Goal: Information Seeking & Learning: Learn about a topic

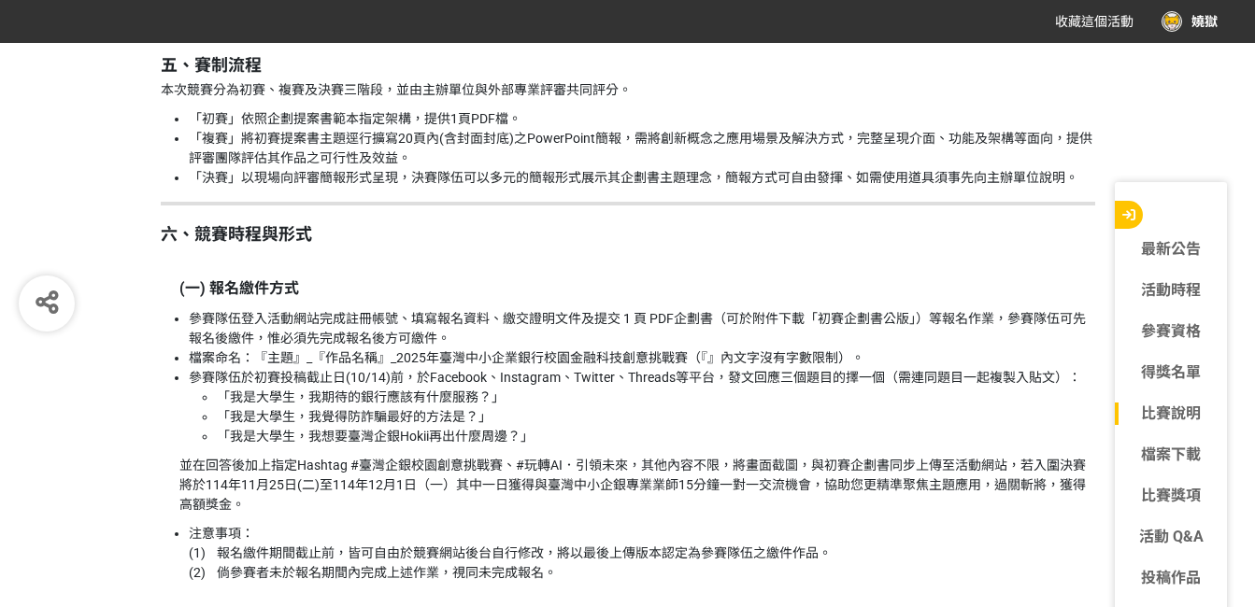
scroll to position [2234, 0]
drag, startPoint x: 350, startPoint y: 397, endPoint x: 484, endPoint y: 402, distance: 133.7
click at [484, 402] on li "「我是大學生，我期待的銀行應該有什麼服務？」" at bounding box center [656, 399] width 878 height 20
drag, startPoint x: 484, startPoint y: 402, endPoint x: 543, endPoint y: 434, distance: 66.9
click at [543, 434] on li "「我是大學生，我想要臺灣企銀Hokii再出什麼周邊？」" at bounding box center [656, 438] width 878 height 20
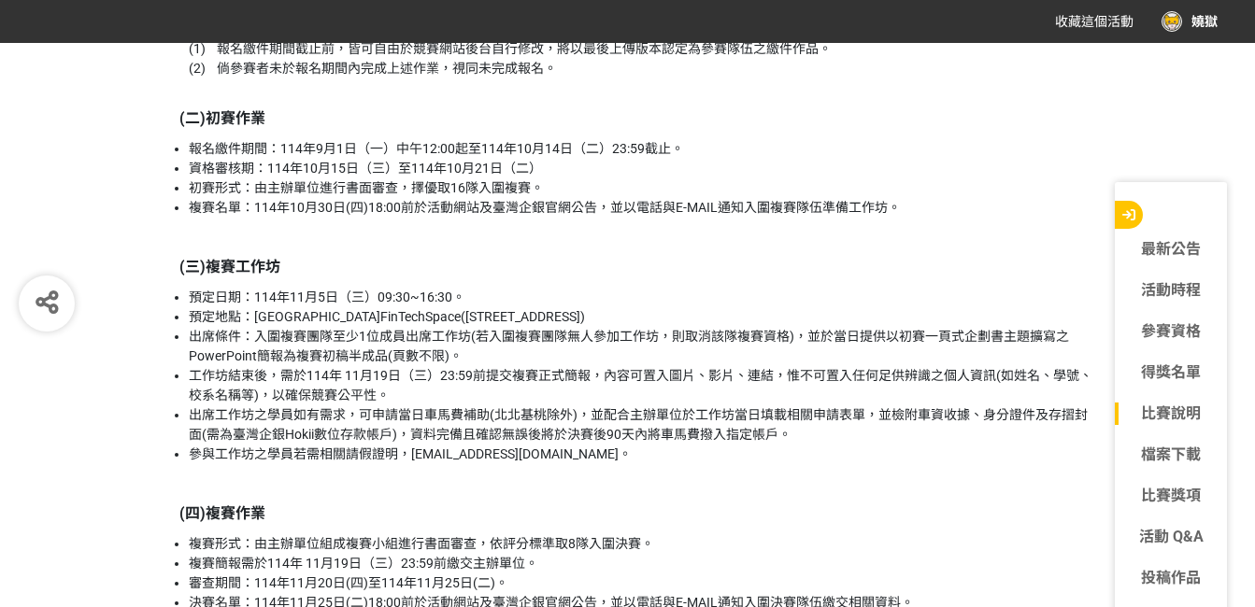
scroll to position [2741, 0]
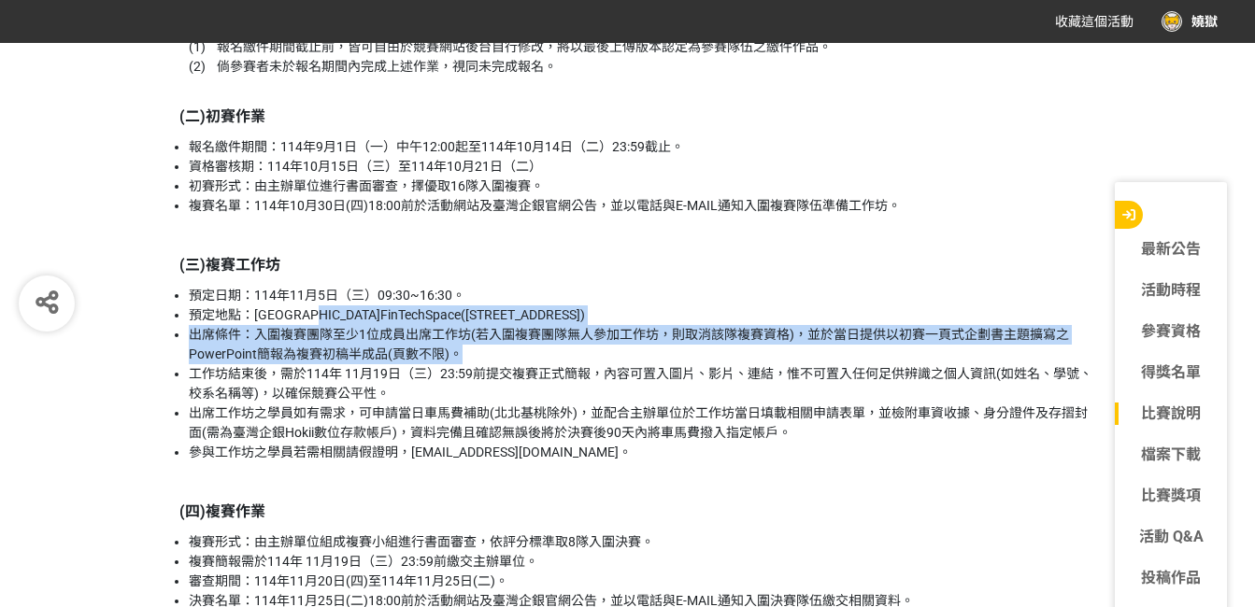
drag, startPoint x: 361, startPoint y: 315, endPoint x: 461, endPoint y: 359, distance: 109.2
click at [461, 359] on ul "預定日期：[DATE]（三）09:30~16:30。 預定地點：金融科技創新園區FinTechSpace([STREET_ADDRESS]) 出席條件：入圍複…" at bounding box center [628, 374] width 934 height 177
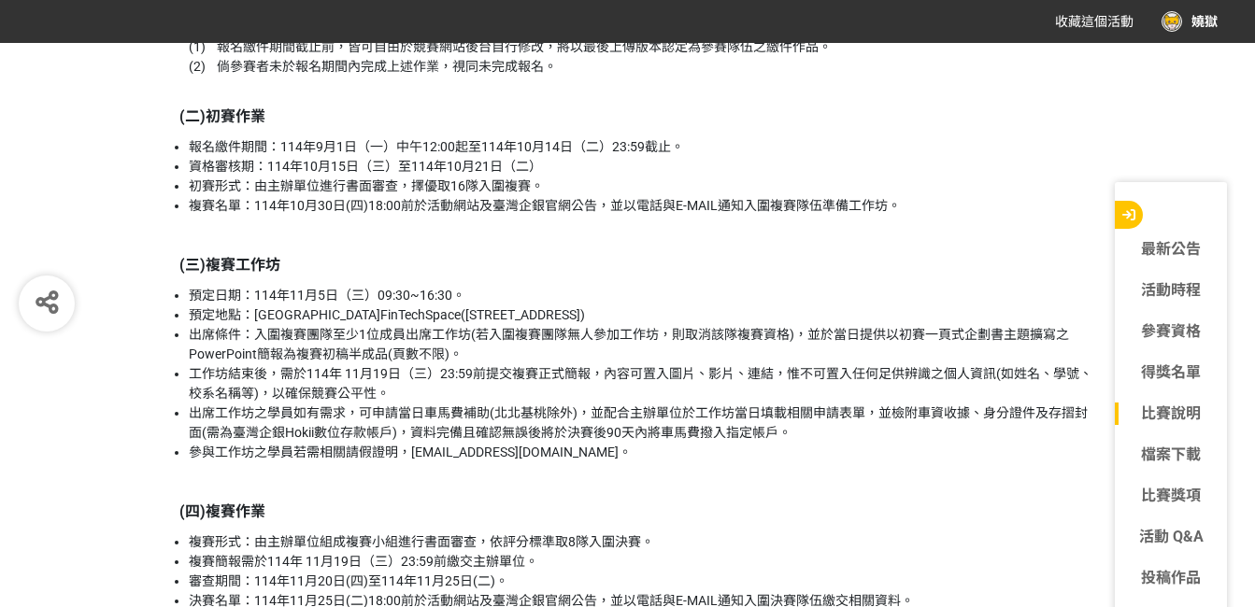
drag, startPoint x: 461, startPoint y: 359, endPoint x: 472, endPoint y: 424, distance: 66.4
click at [472, 424] on li "出席工作坊之學員如有需求，可申請當日車馬費補助(北北基桃除外)，並配合主辦單位於工作坊當日填載相關申請表單，並檢附車資收據、身分證件及存摺封面(需為臺灣企銀H…" at bounding box center [642, 423] width 906 height 39
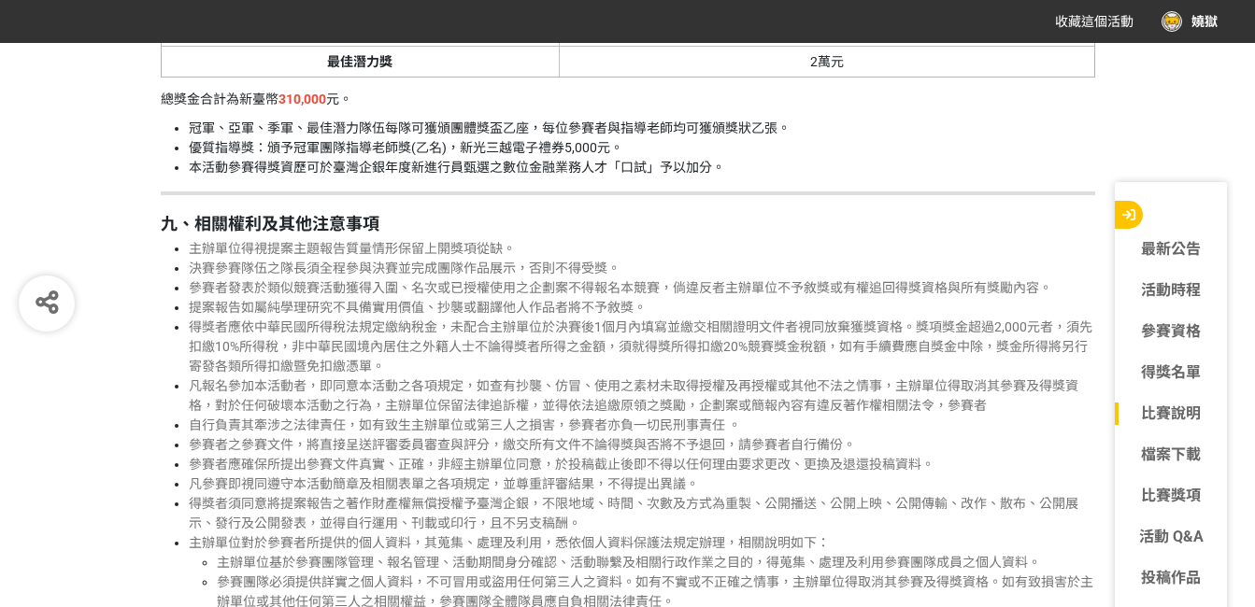
scroll to position [4381, 0]
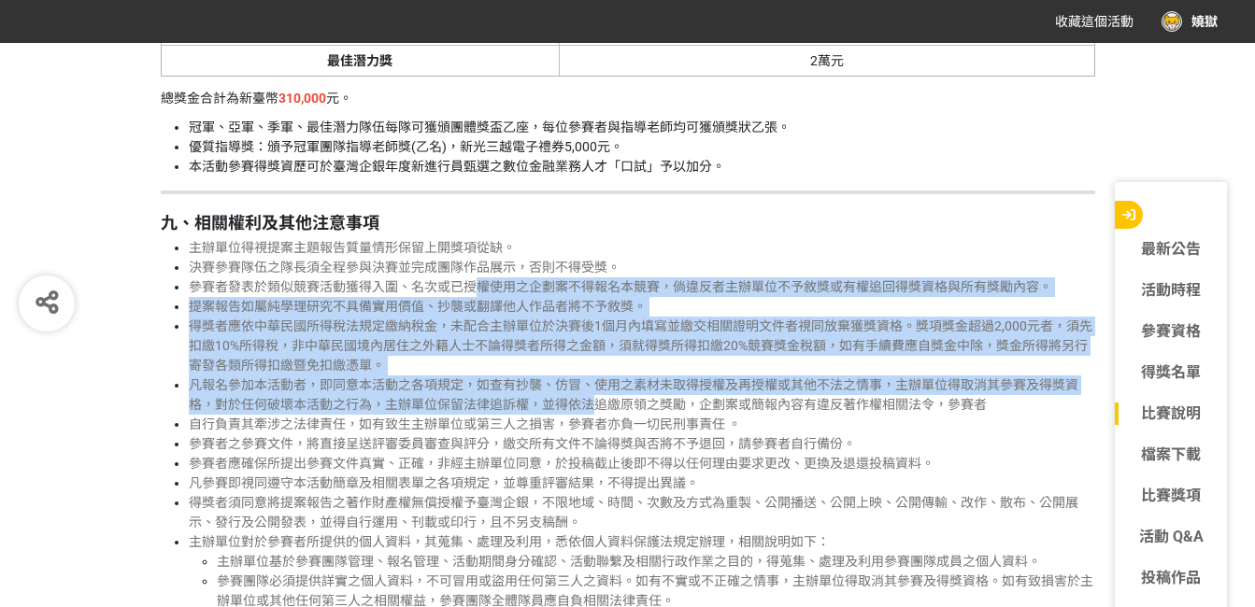
drag, startPoint x: 479, startPoint y: 289, endPoint x: 590, endPoint y: 411, distance: 165.4
click at [590, 411] on ul "主辦單位得視提案主題報告質量情形保留上開獎項從缺。 決賽參賽隊伍之隊長須全程參與決賽並完成團隊作品展示，否則不得受獎。 參賽者發表於類似競賽活動獲得入圍、名次…" at bounding box center [628, 561] width 934 height 647
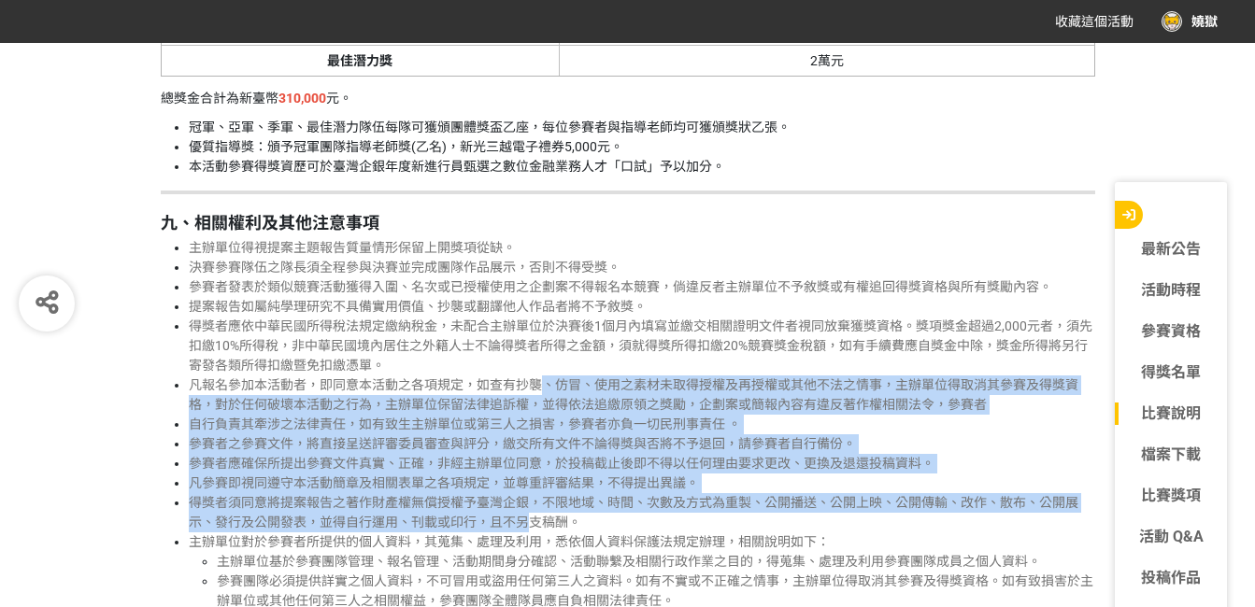
drag, startPoint x: 590, startPoint y: 411, endPoint x: 545, endPoint y: 377, distance: 57.4
click at [545, 377] on ul "主辦單位得視提案主題報告質量情形保留上開獎項從缺。 決賽參賽隊伍之隊長須全程參與決賽並完成團隊作品展示，否則不得受獎。 參賽者發表於類似競賽活動獲得入圍、名次…" at bounding box center [628, 561] width 934 height 647
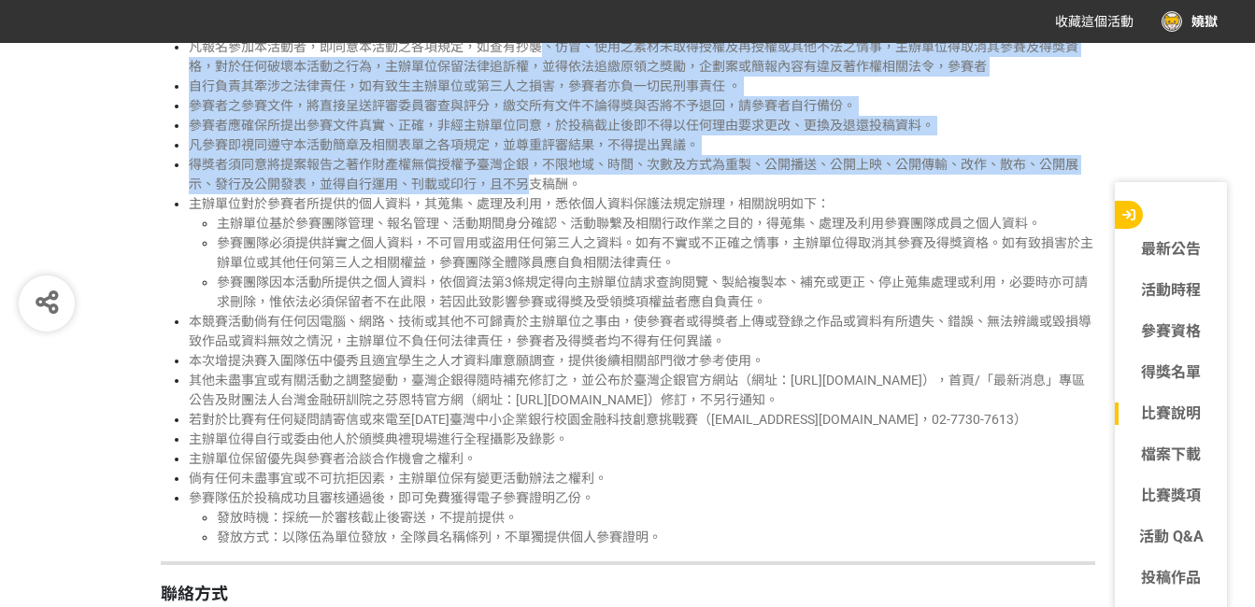
scroll to position [4724, 0]
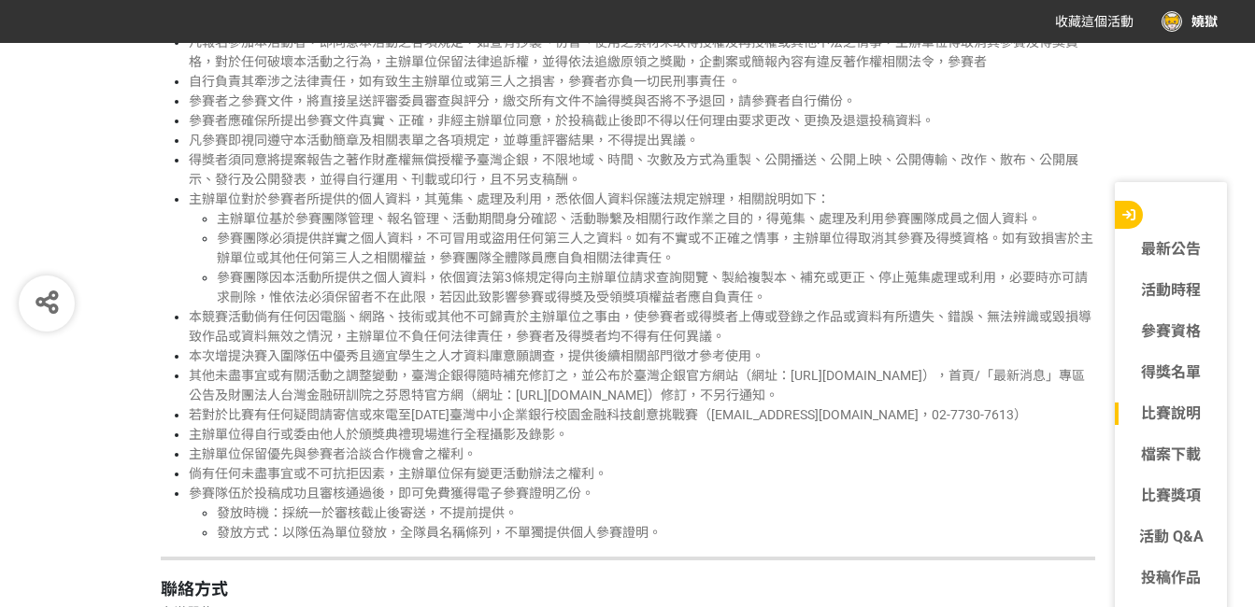
click at [465, 510] on span "發放時機：採統一於審核截止後寄送，不提前提供。" at bounding box center [367, 512] width 301 height 15
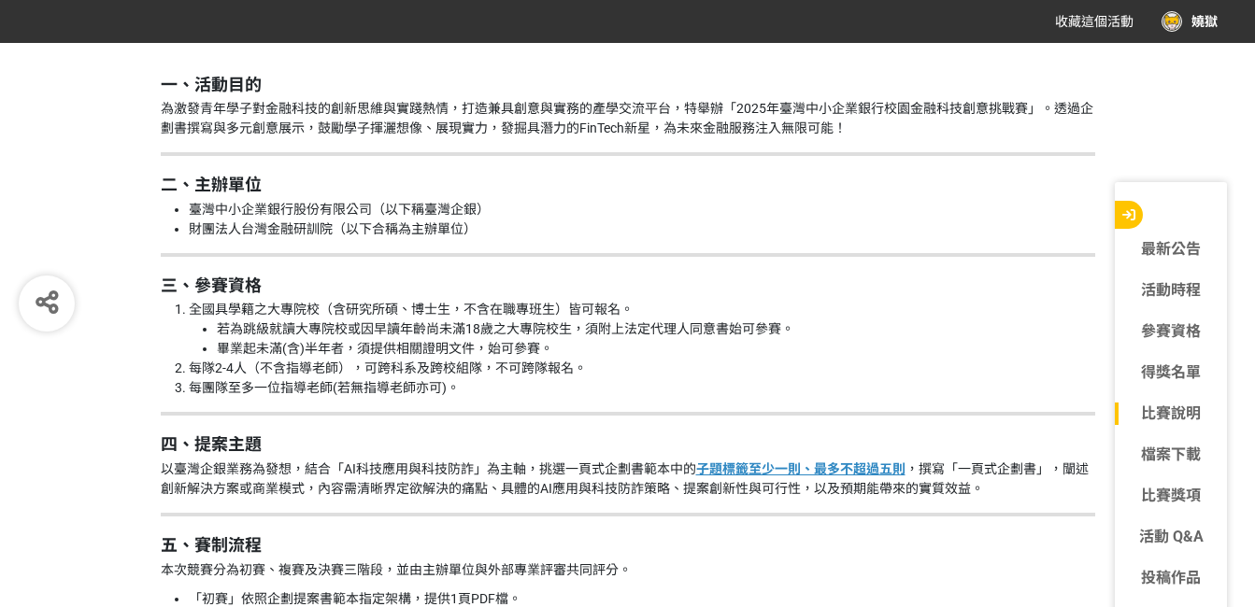
scroll to position [1756, 0]
